Goal: Find specific page/section: Find specific page/section

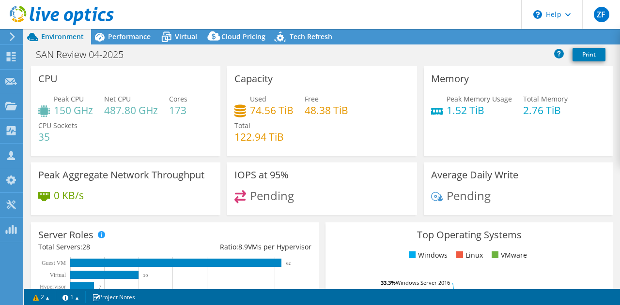
select select "USD"
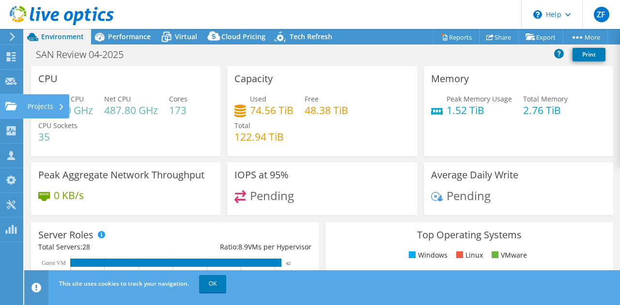
click at [9, 112] on div at bounding box center [11, 107] width 12 height 11
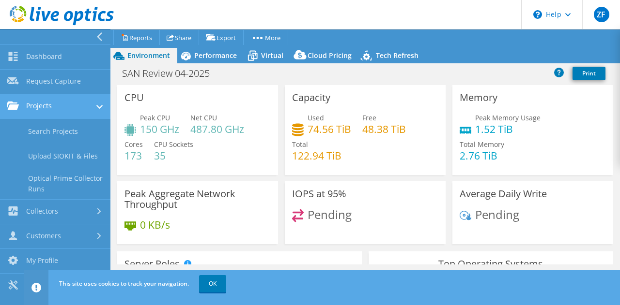
drag, startPoint x: 50, startPoint y: 125, endPoint x: 33, endPoint y: 111, distance: 22.7
click at [33, 111] on link "Projects" at bounding box center [55, 106] width 110 height 25
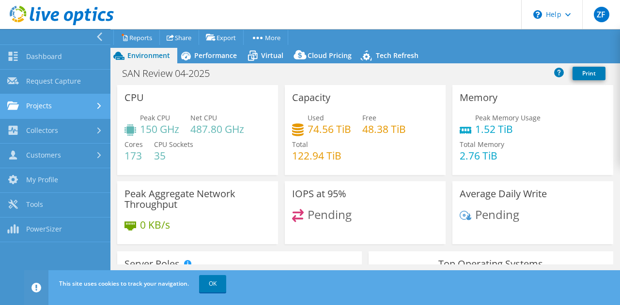
click at [39, 109] on link "Projects" at bounding box center [55, 106] width 110 height 25
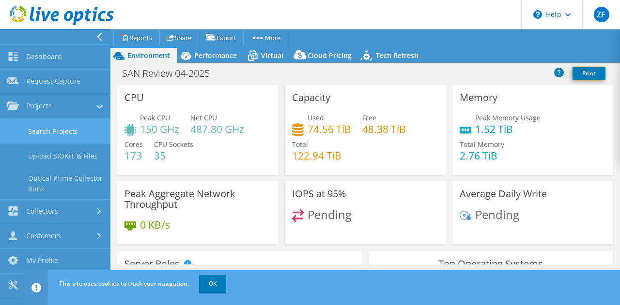
click at [40, 127] on link "Search Projects" at bounding box center [55, 131] width 110 height 25
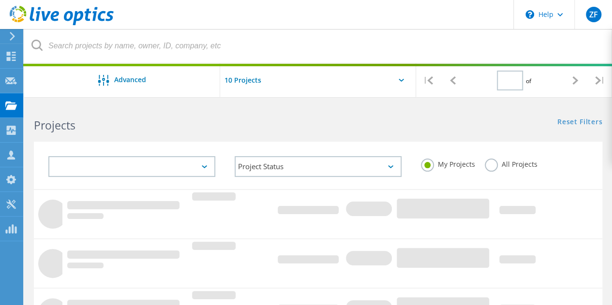
type input "1"
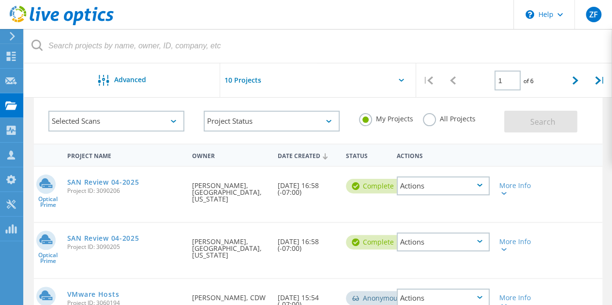
scroll to position [45, 0]
click at [114, 236] on link "SAN Review 04-2025" at bounding box center [103, 239] width 72 height 7
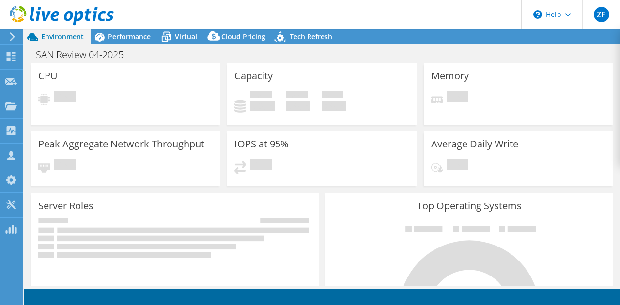
select select "USD"
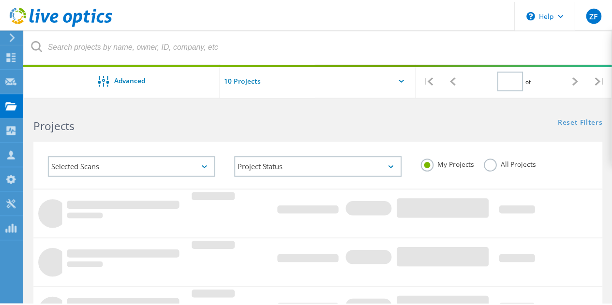
scroll to position [45, 0]
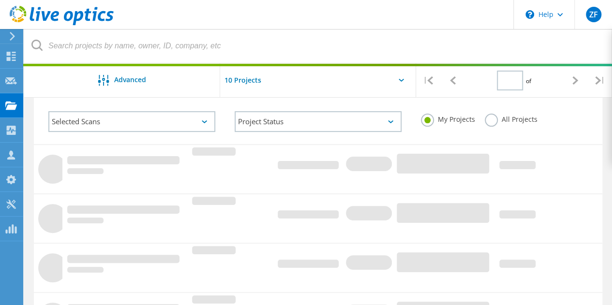
type input "1"
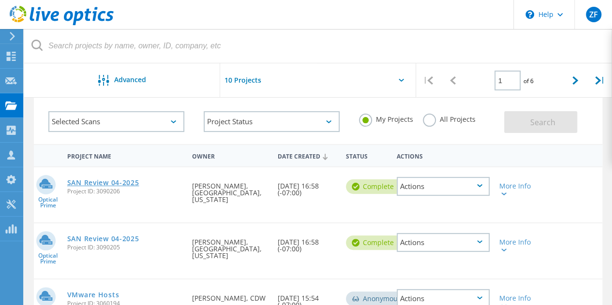
click at [120, 182] on link "SAN Review 04-2025" at bounding box center [103, 183] width 72 height 7
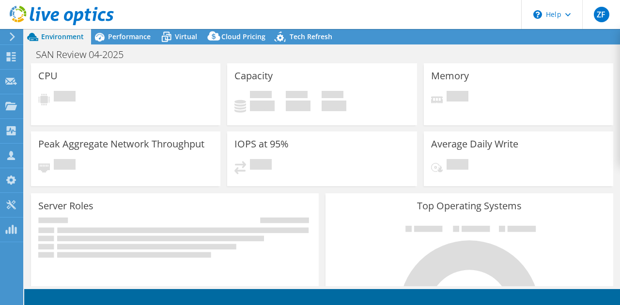
select select "USD"
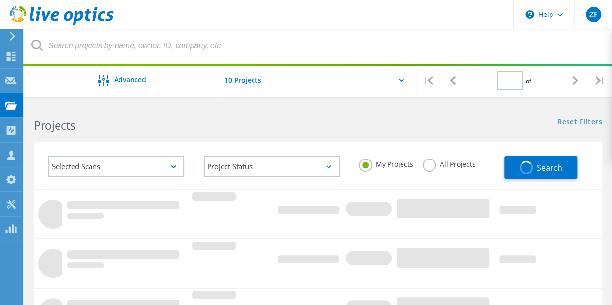
type input "1"
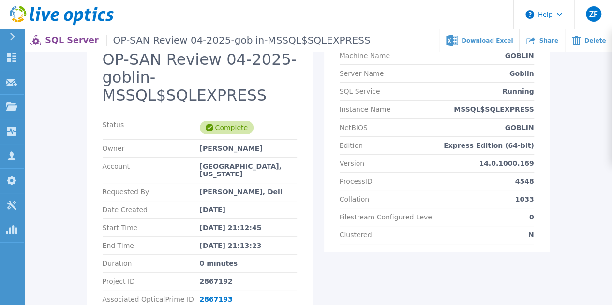
scroll to position [67, 0]
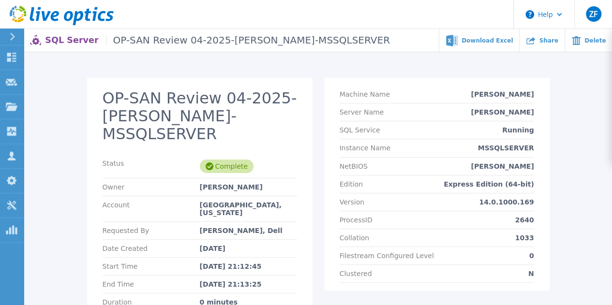
scroll to position [137, 0]
